Goal: Task Accomplishment & Management: Manage account settings

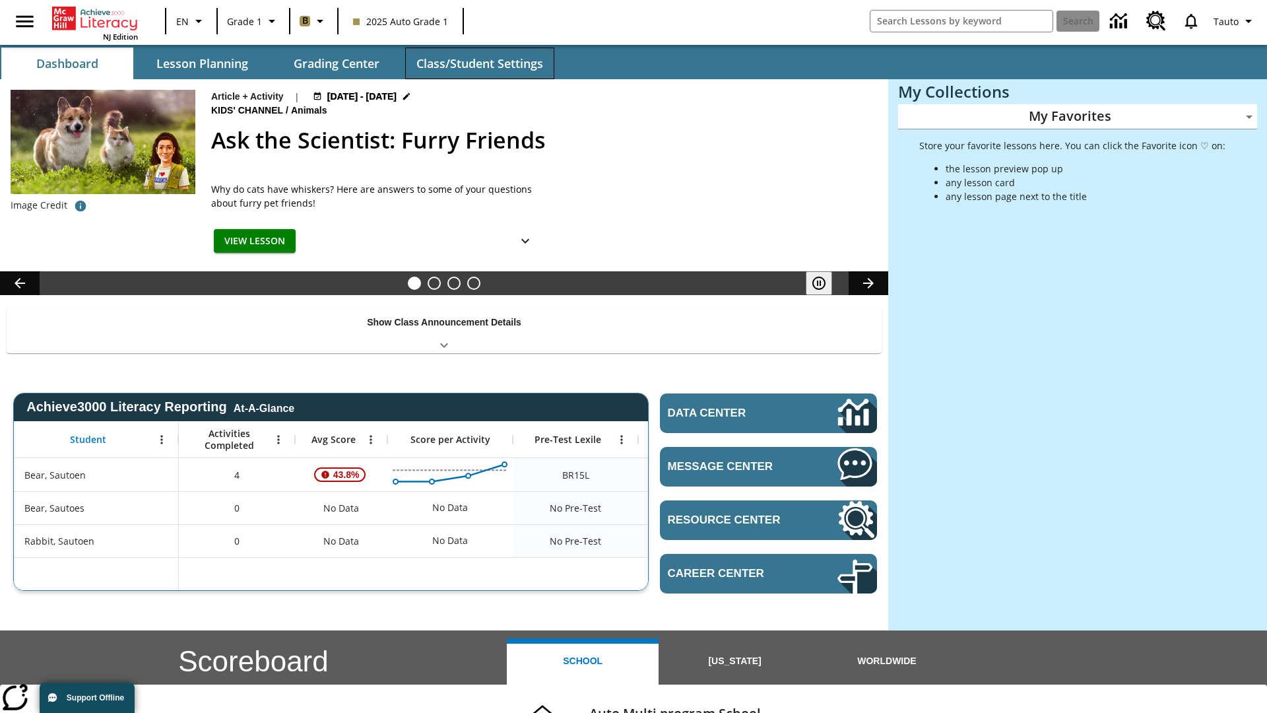
click at [479, 63] on button "Class/Student Settings" at bounding box center [479, 64] width 149 height 32
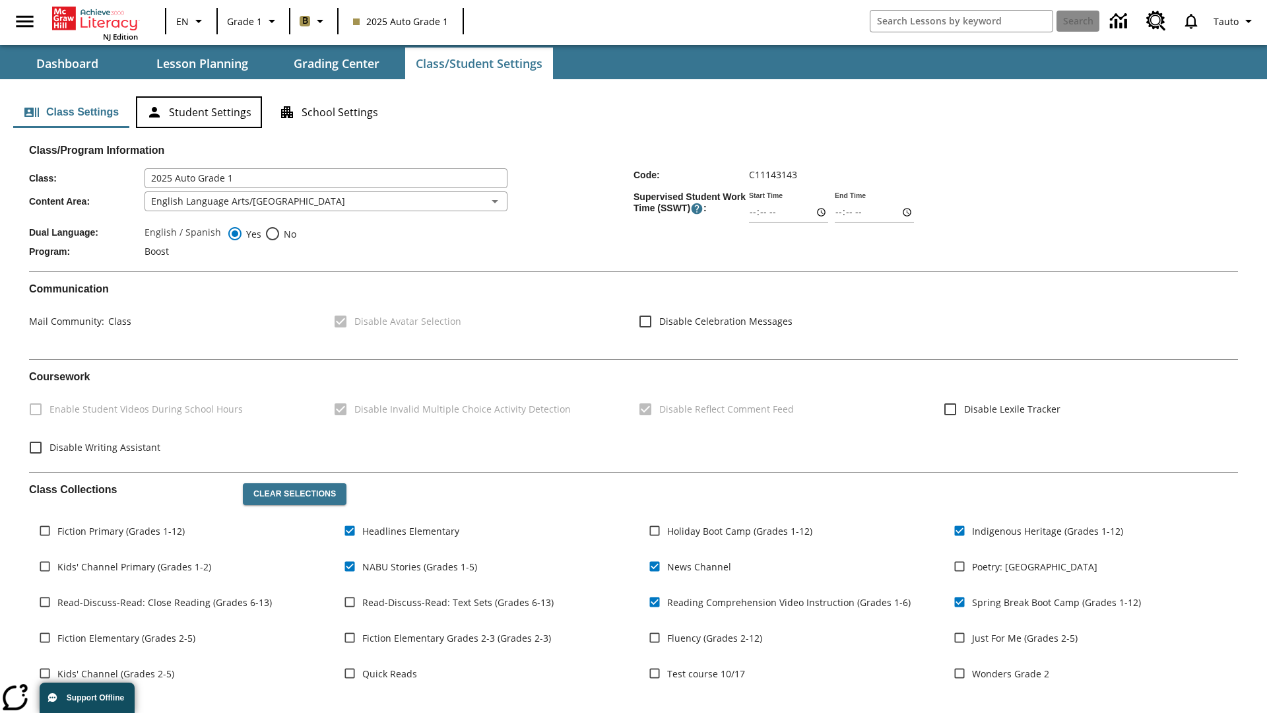
click at [199, 112] on button "Student Settings" at bounding box center [199, 112] width 126 height 32
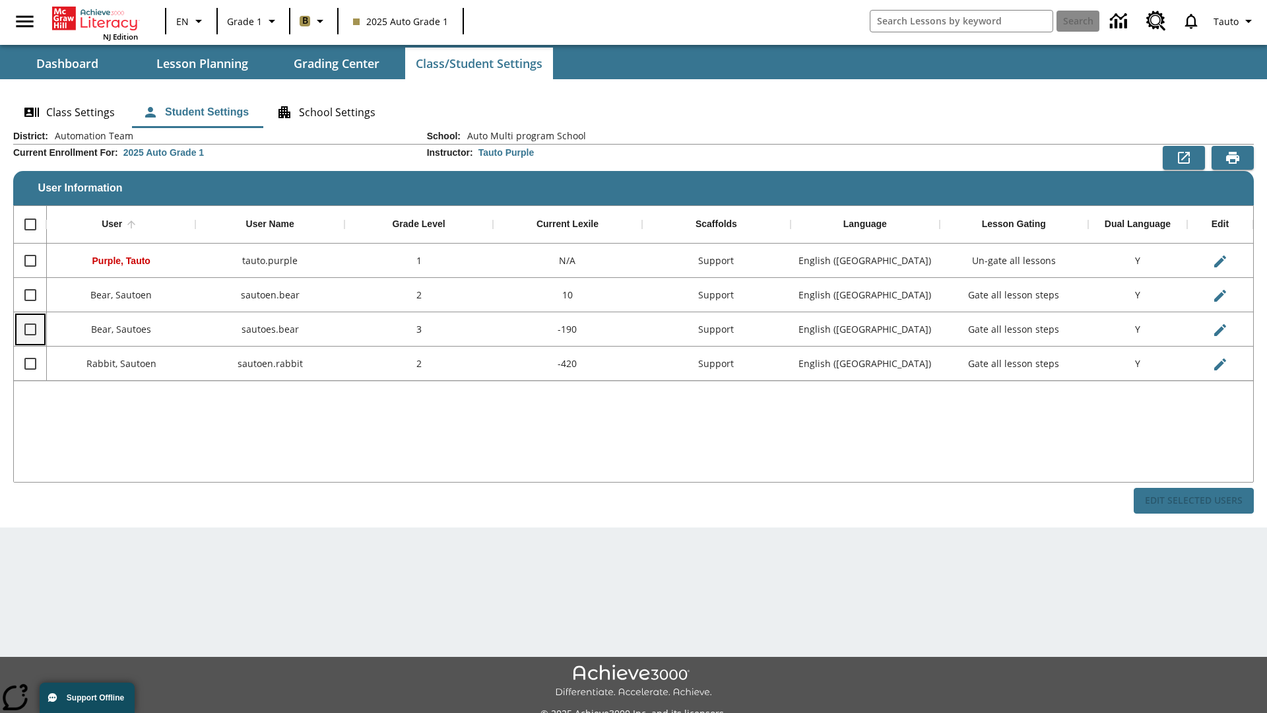
click at [30, 329] on input "Select row" at bounding box center [30, 329] width 28 height 28
checkbox input "true"
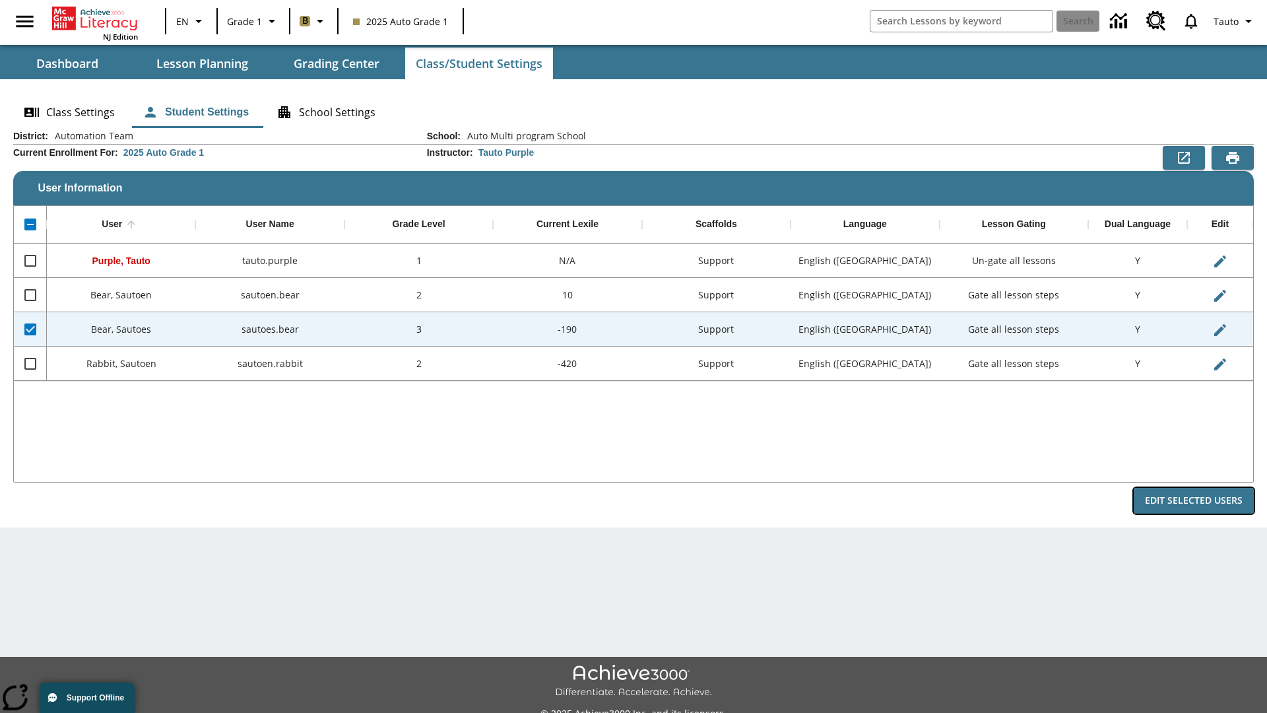
click at [1194, 500] on button "Edit Selected Users" at bounding box center [1194, 501] width 120 height 26
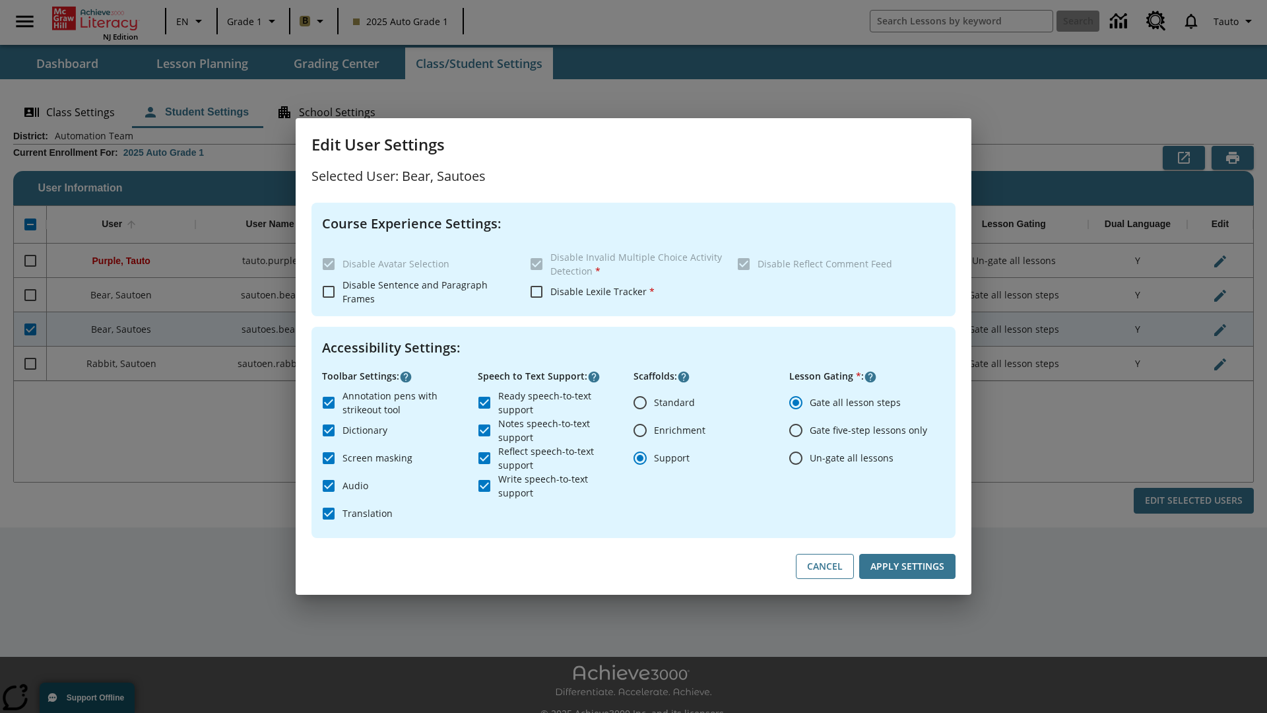
click at [796, 457] on input "Un-gate all lessons" at bounding box center [796, 458] width 28 height 28
radio input "true"
click at [907, 566] on button "Apply Settings" at bounding box center [907, 567] width 96 height 26
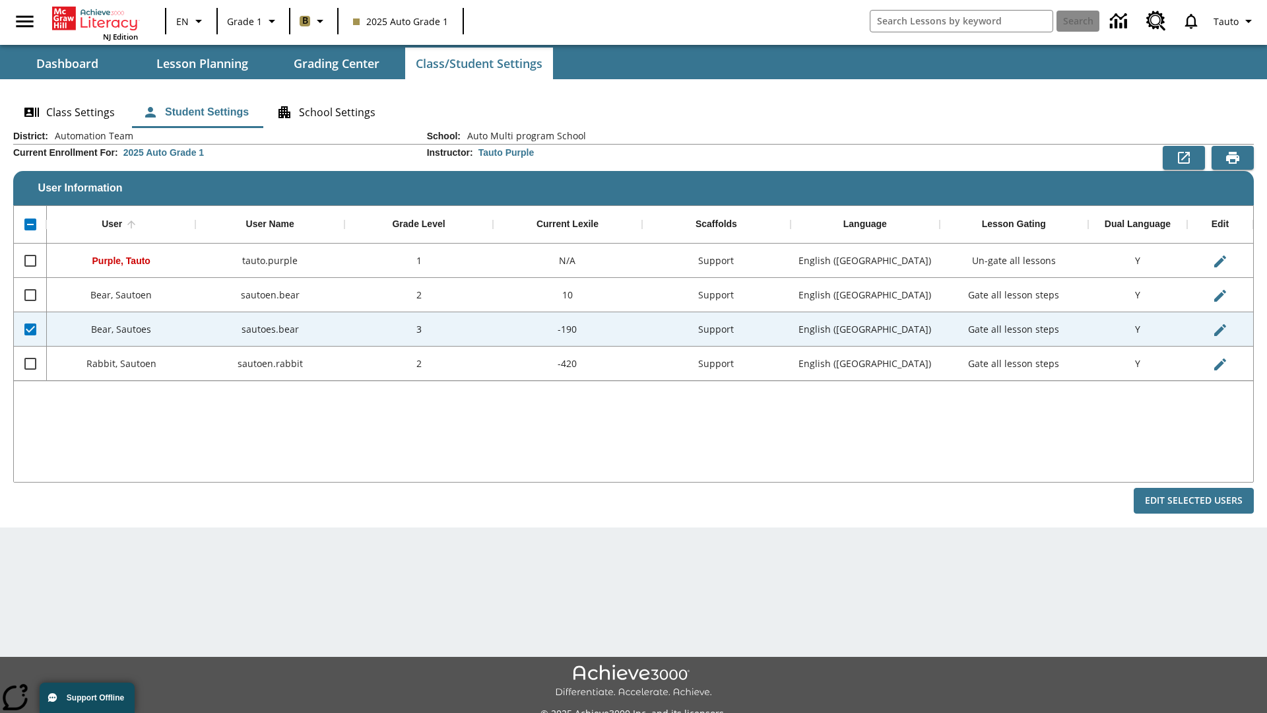
checkbox input "false"
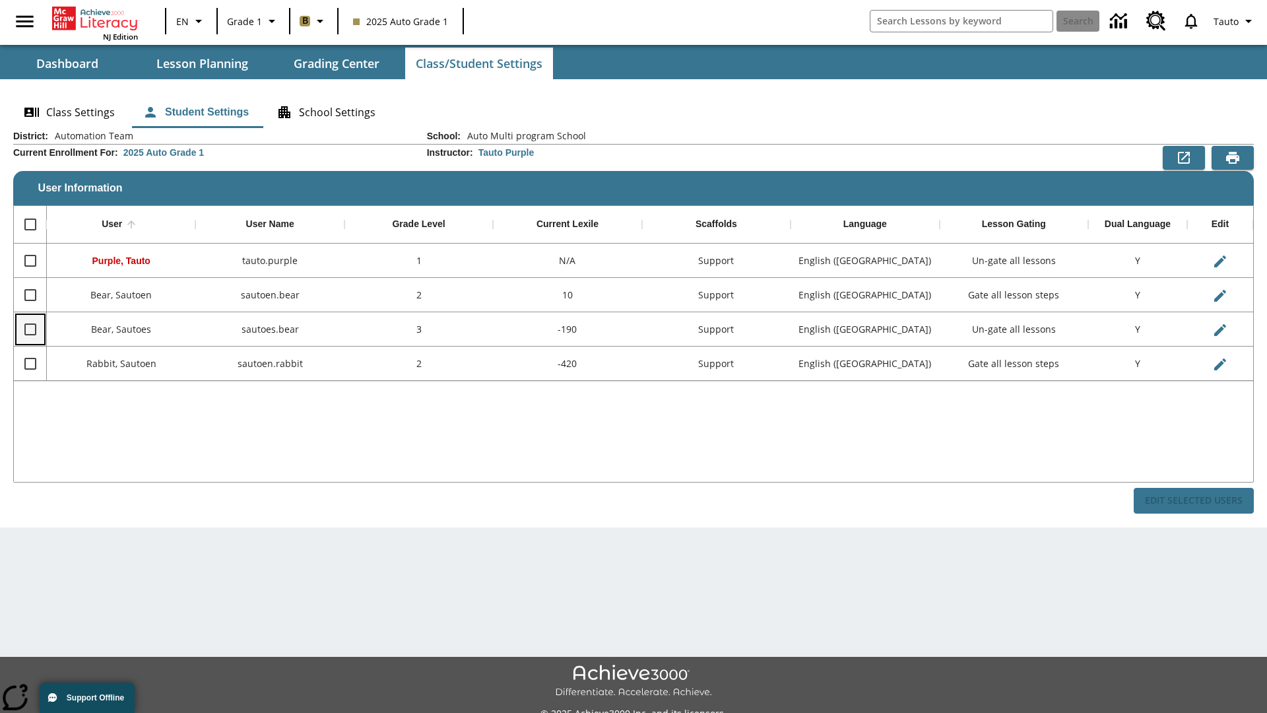
click at [30, 329] on input "Select row" at bounding box center [30, 329] width 28 height 28
checkbox input "true"
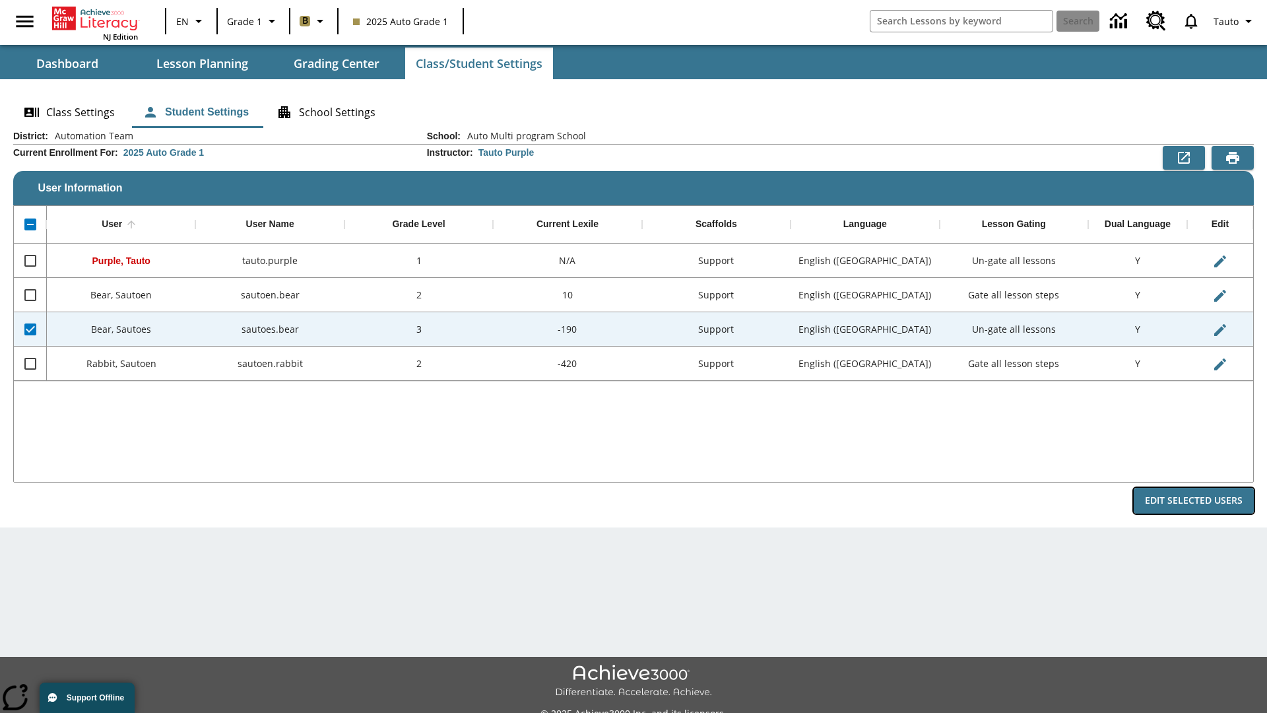
click at [1194, 500] on button "Edit Selected Users" at bounding box center [1194, 501] width 120 height 26
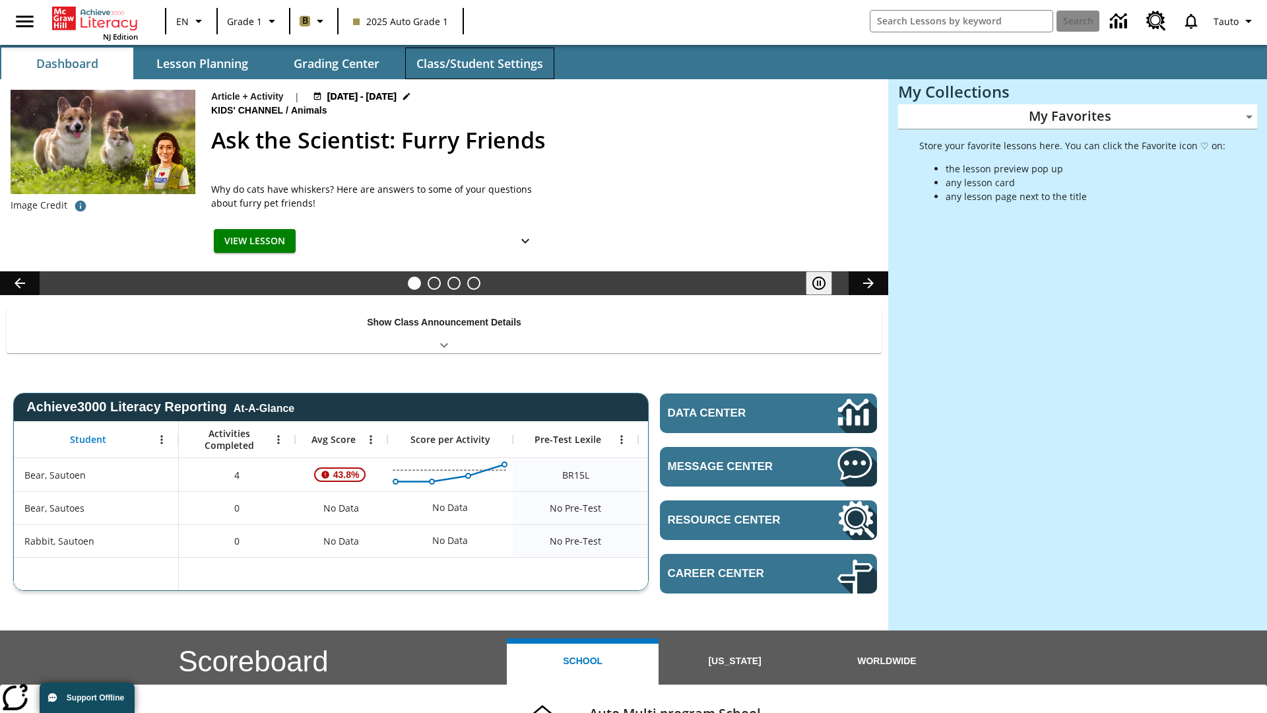
click at [479, 63] on button "Class/Student Settings" at bounding box center [479, 64] width 149 height 32
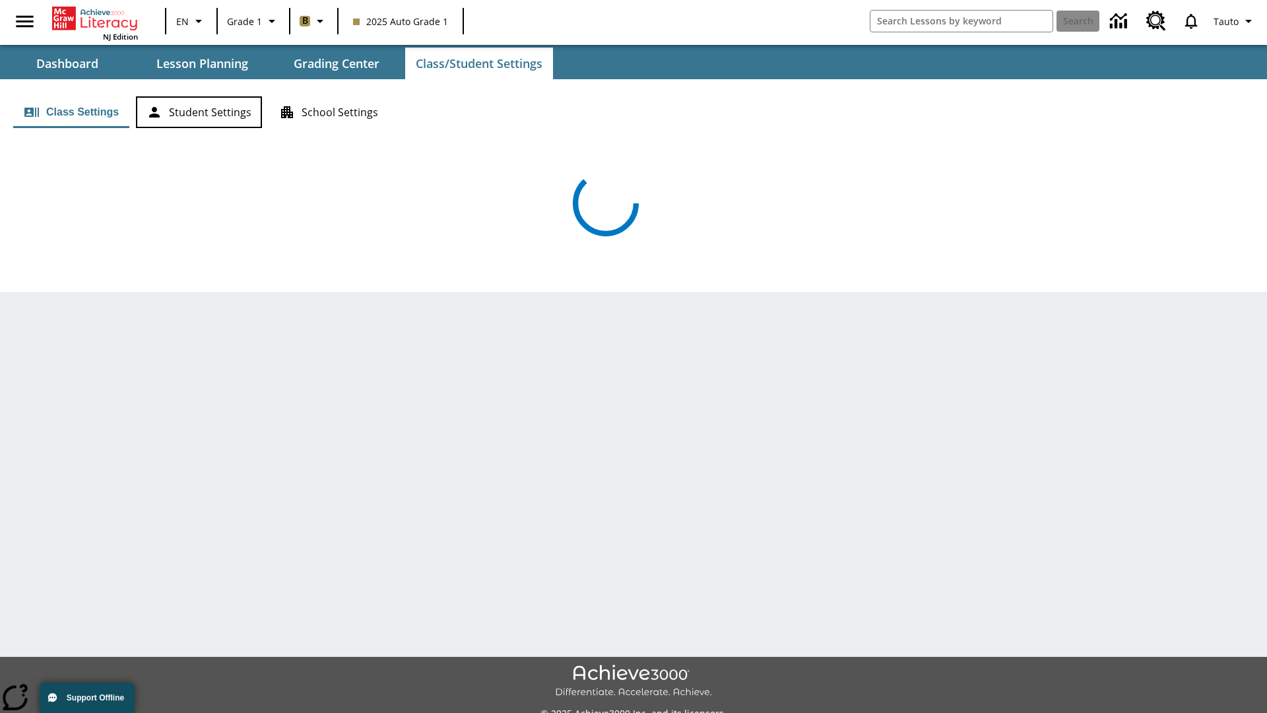
click at [199, 112] on button "Student Settings" at bounding box center [199, 112] width 126 height 32
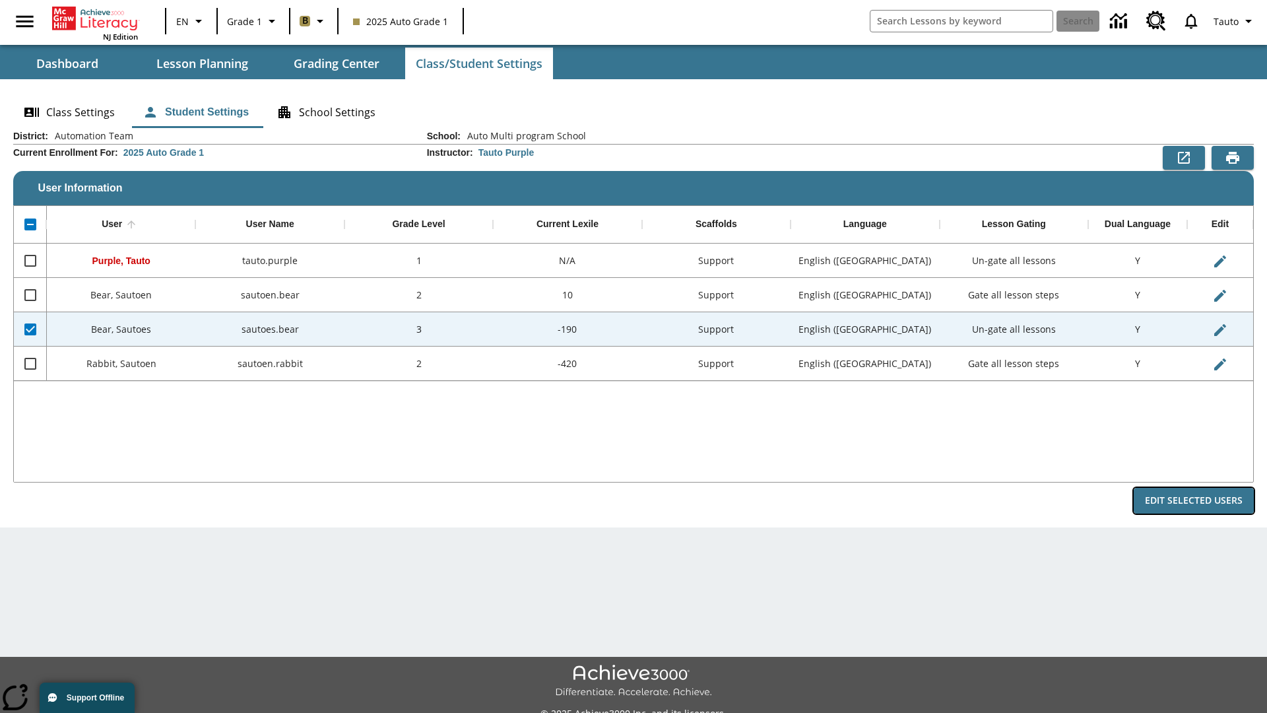
click at [1194, 500] on button "Edit Selected Users" at bounding box center [1194, 501] width 120 height 26
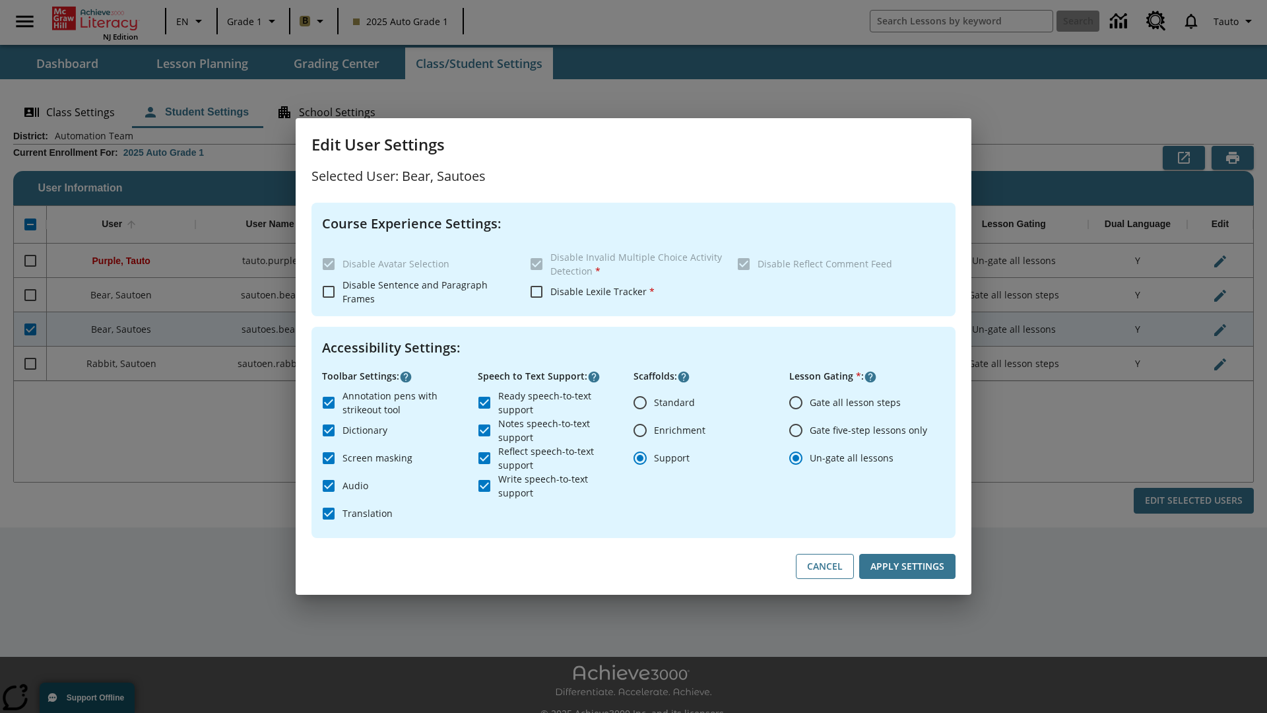
click at [796, 457] on input "Un-gate all lessons" at bounding box center [796, 458] width 28 height 28
click at [907, 566] on button "Apply Settings" at bounding box center [907, 567] width 96 height 26
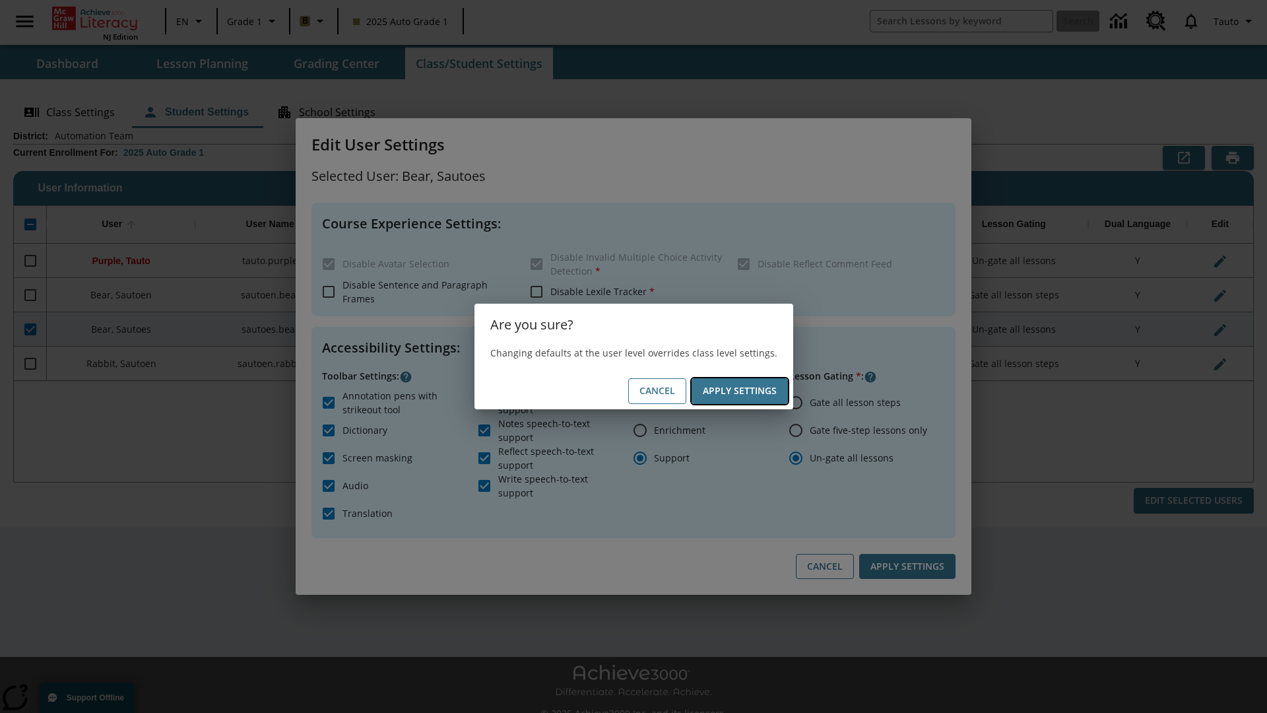
click at [739, 391] on button "Apply Settings" at bounding box center [739, 391] width 96 height 26
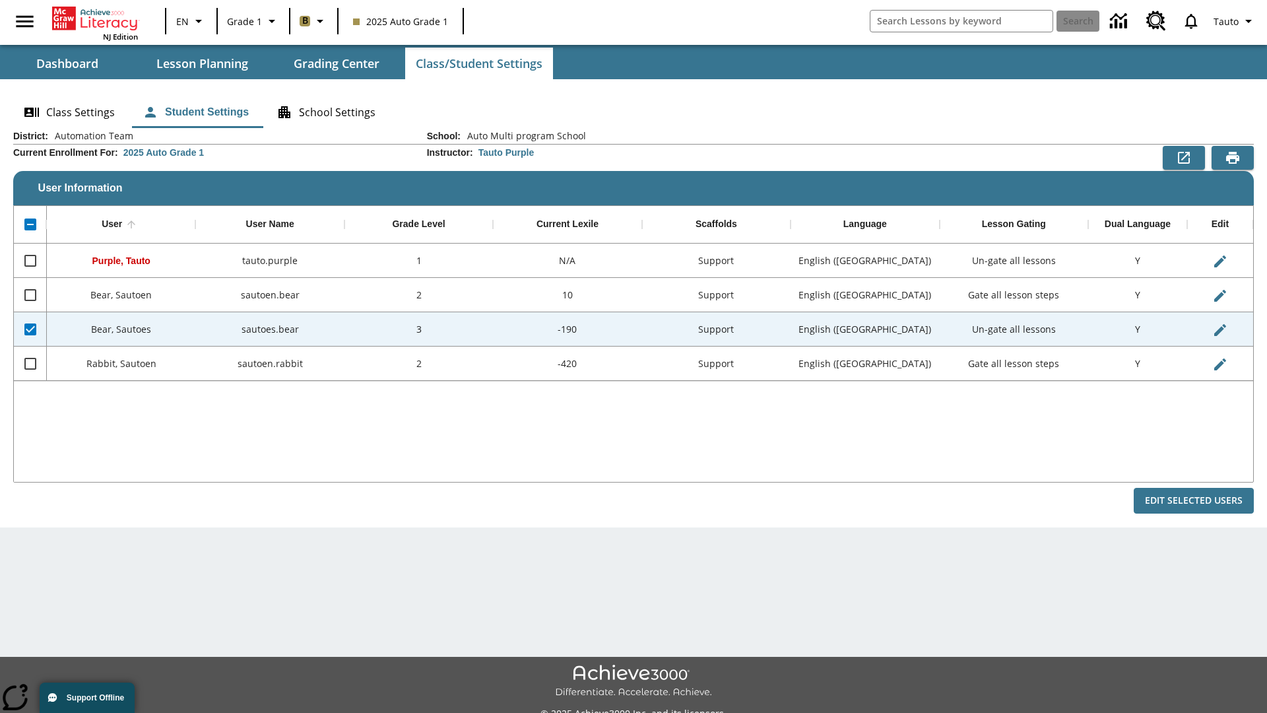
checkbox input "false"
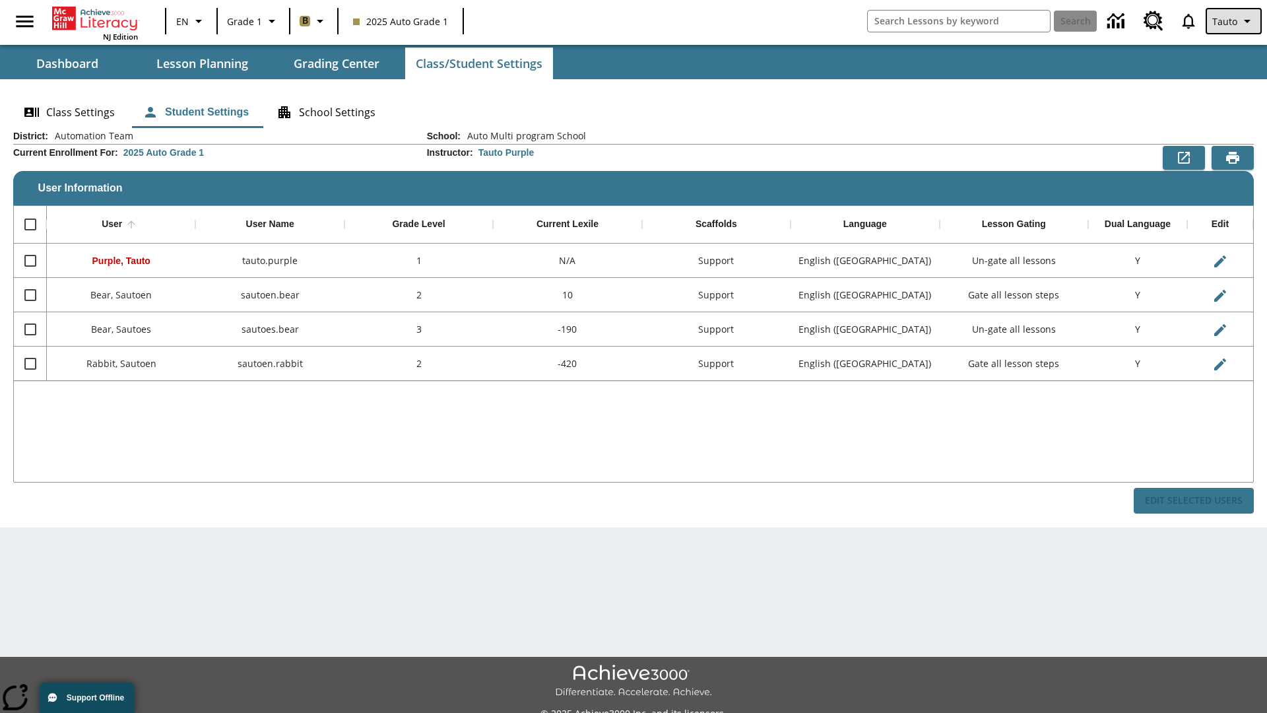
click at [1235, 21] on span "Tauto" at bounding box center [1224, 22] width 25 height 14
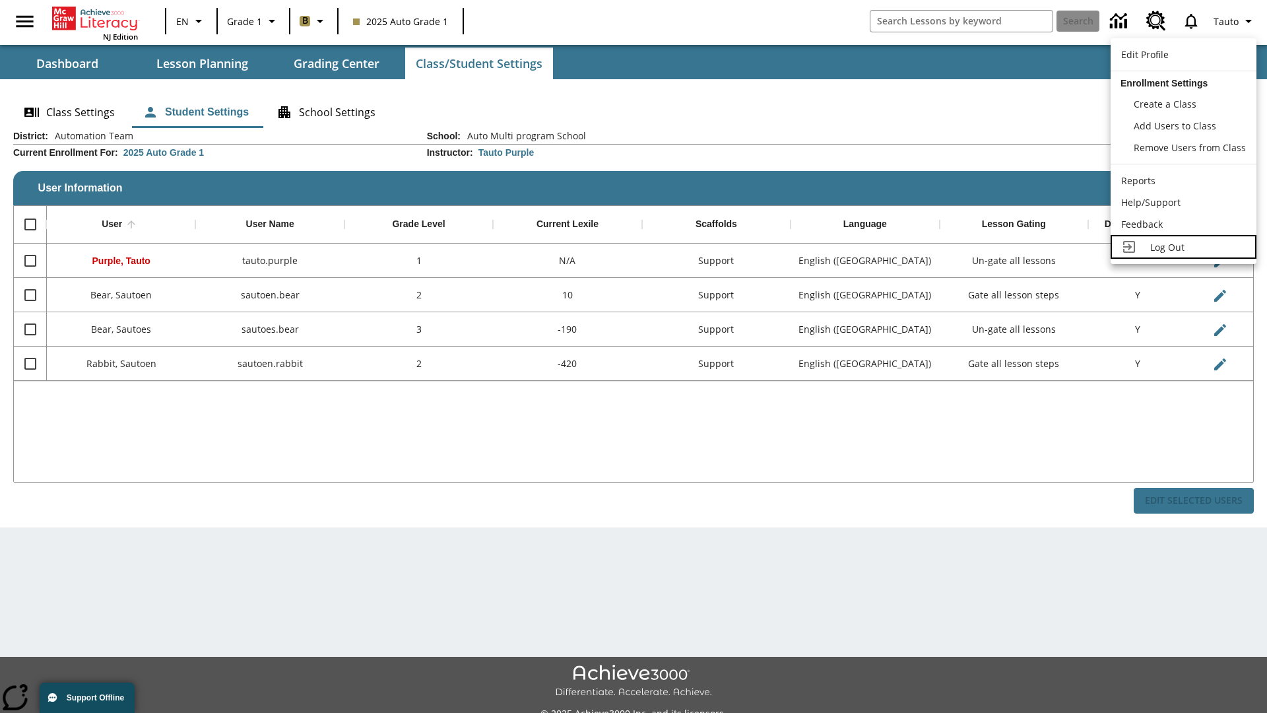
click at [1183, 247] on span "Log Out" at bounding box center [1167, 247] width 34 height 13
